Goal: Check status: Check status

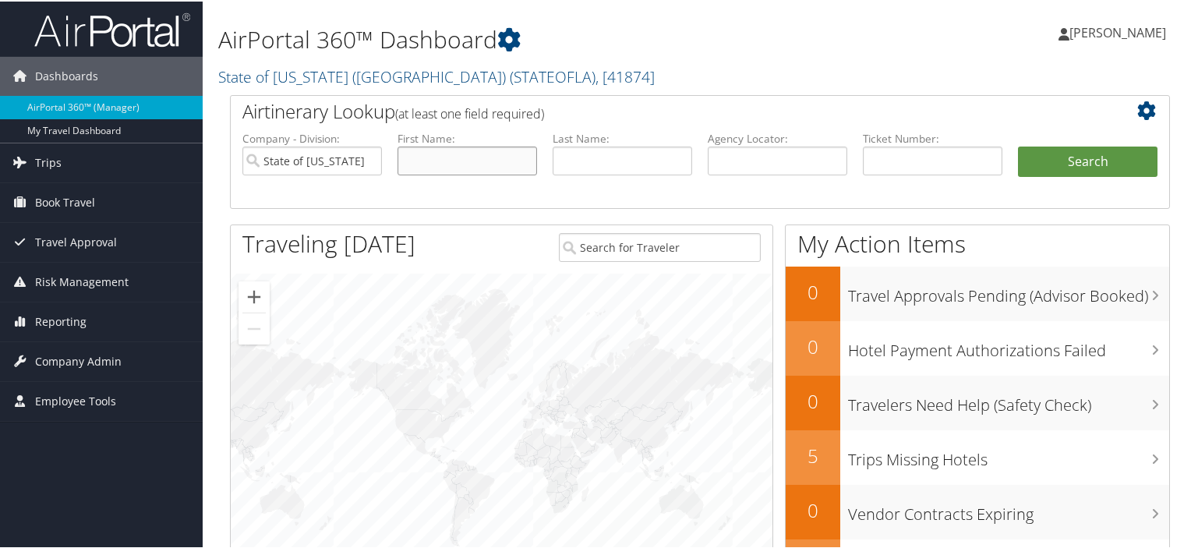
click at [452, 163] on input "text" at bounding box center [468, 159] width 140 height 29
type input "[PERSON_NAME]"
click at [1057, 157] on button "Search" at bounding box center [1088, 160] width 140 height 31
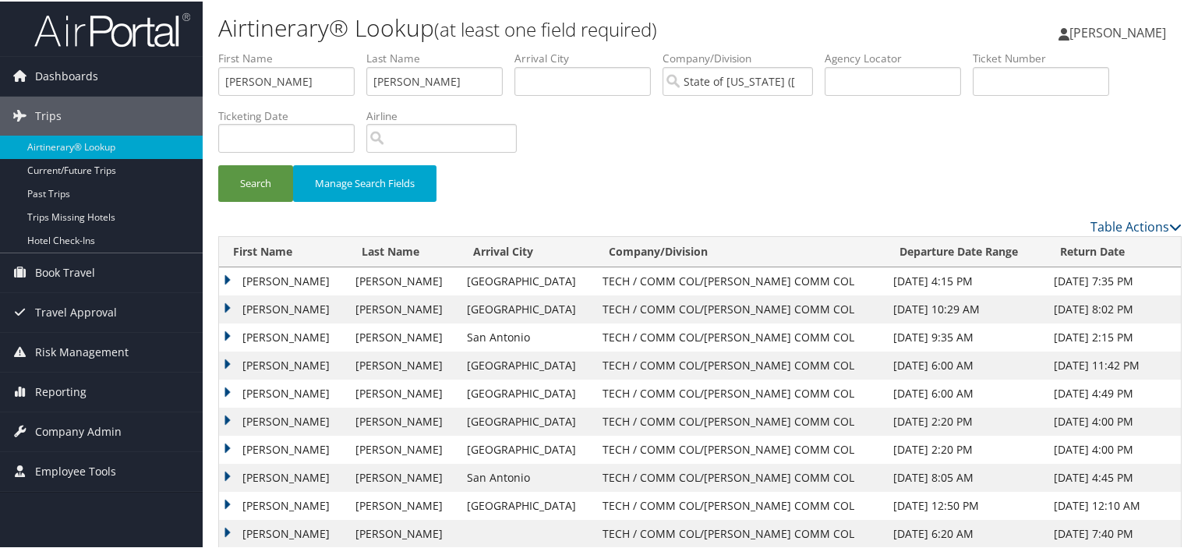
click at [285, 281] on td "[PERSON_NAME]" at bounding box center [283, 280] width 129 height 28
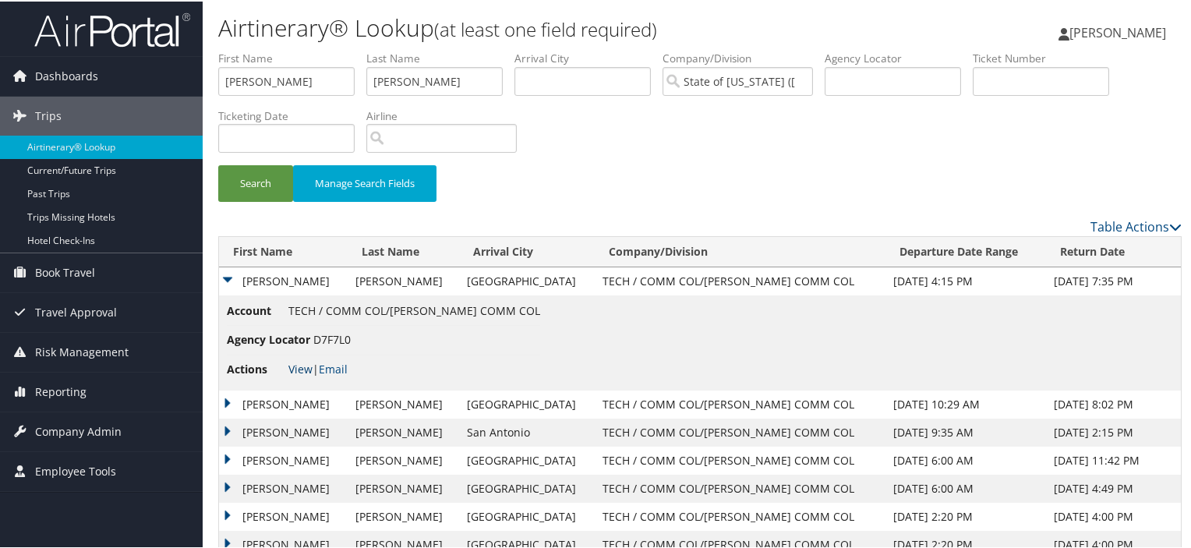
click at [295, 367] on link "View" at bounding box center [300, 367] width 24 height 15
click at [303, 398] on td "[PERSON_NAME]" at bounding box center [283, 403] width 129 height 28
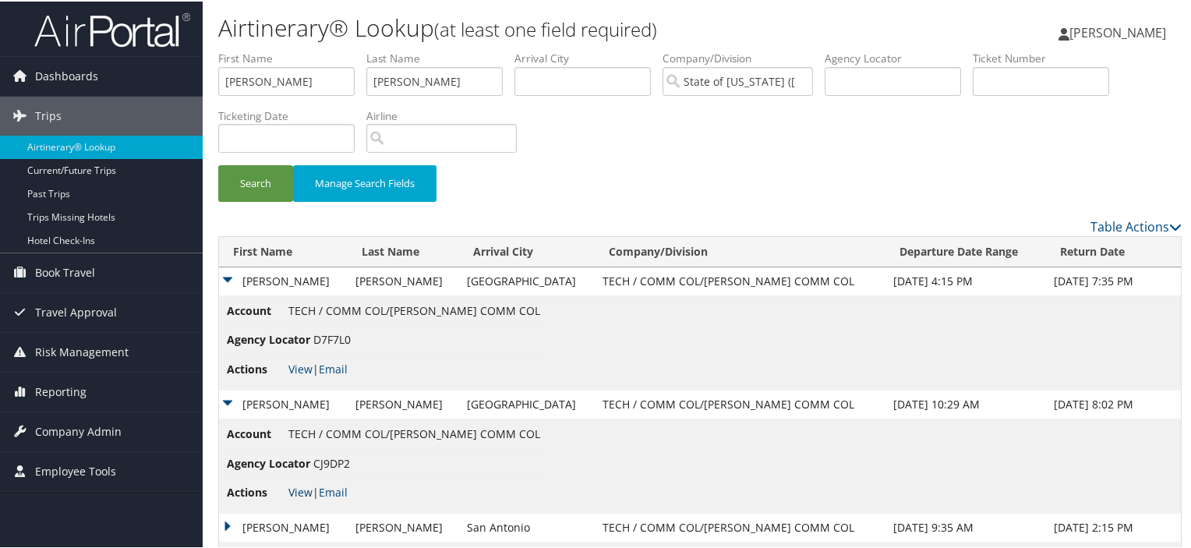
click at [300, 487] on link "View" at bounding box center [300, 490] width 24 height 15
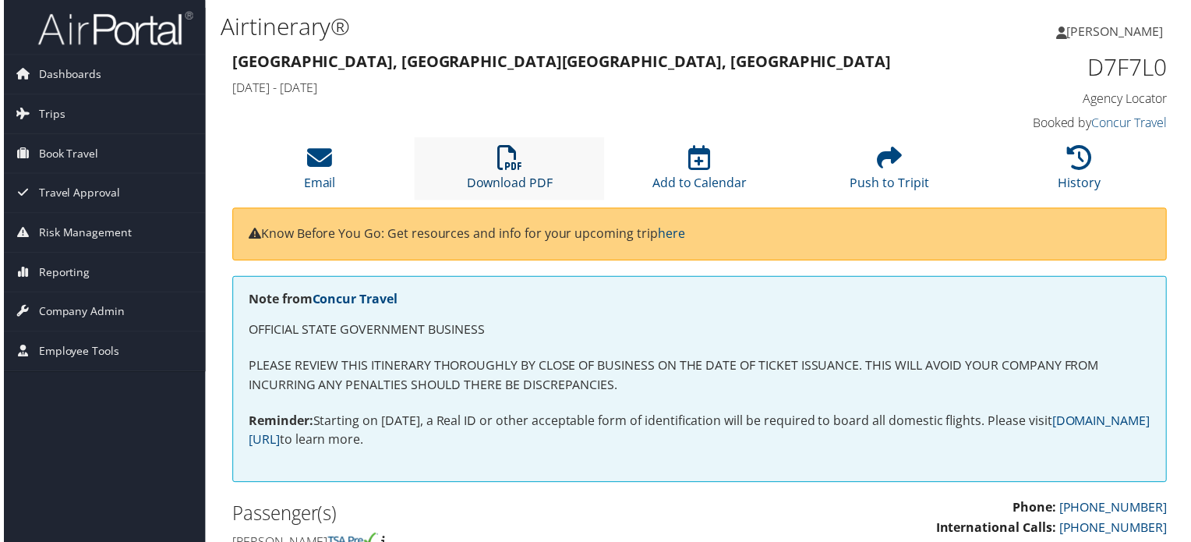
click at [504, 164] on icon at bounding box center [509, 158] width 25 height 25
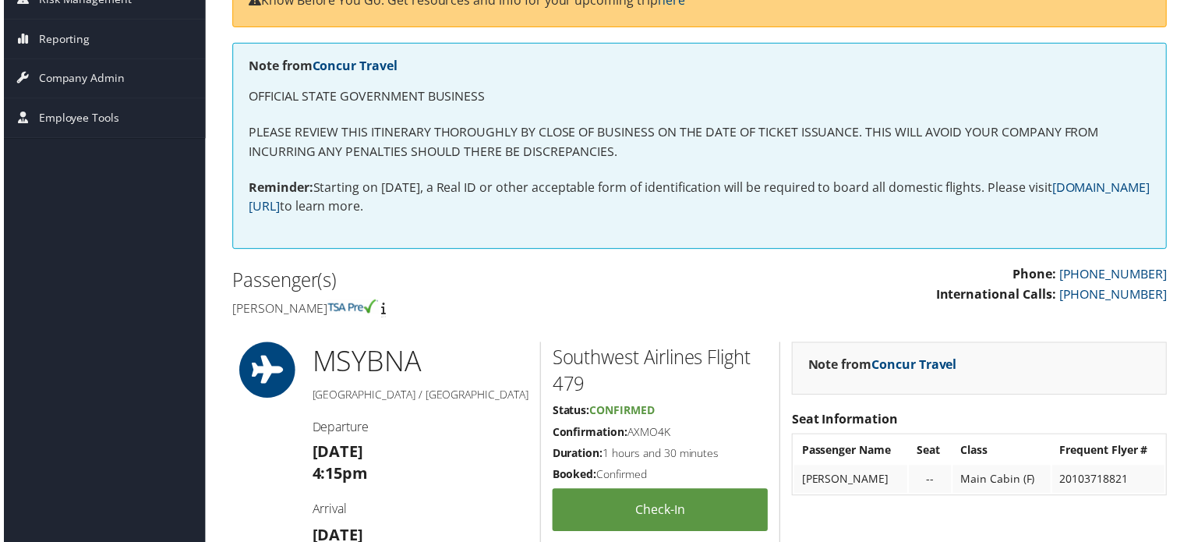
scroll to position [78, 0]
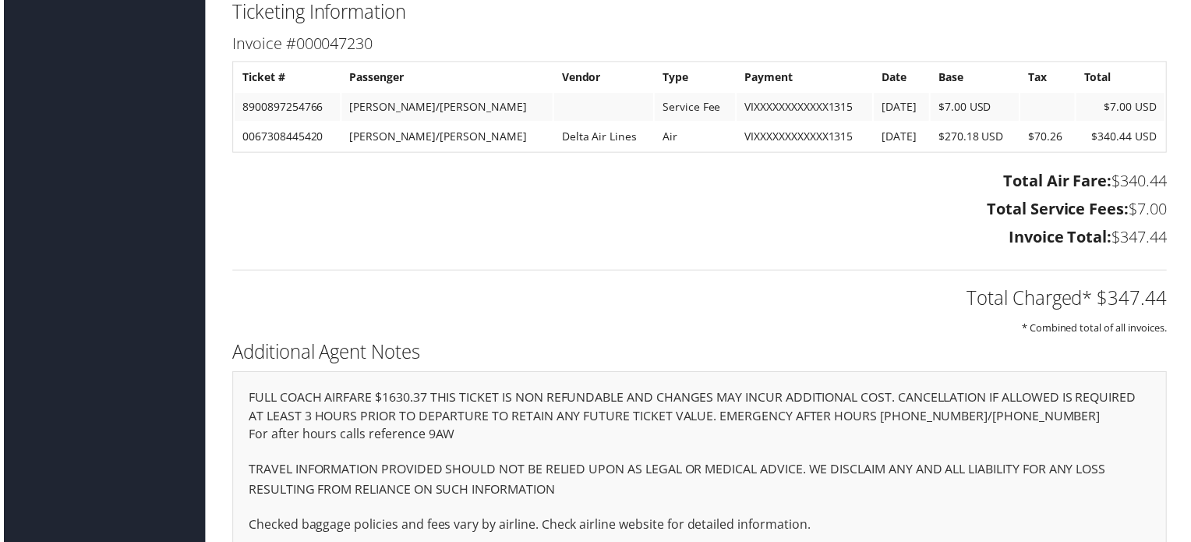
scroll to position [2087, 0]
